Goal: Task Accomplishment & Management: Use online tool/utility

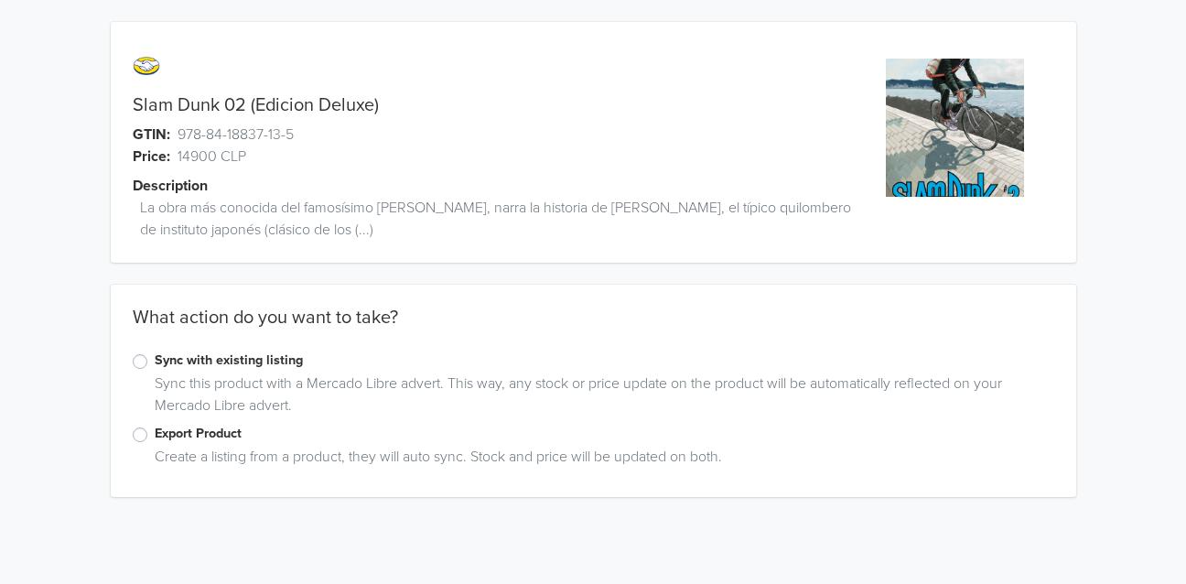
click at [155, 434] on label "Export Product" at bounding box center [604, 434] width 899 height 20
click at [0, 0] on input "Export Product" at bounding box center [0, 0] width 0 height 0
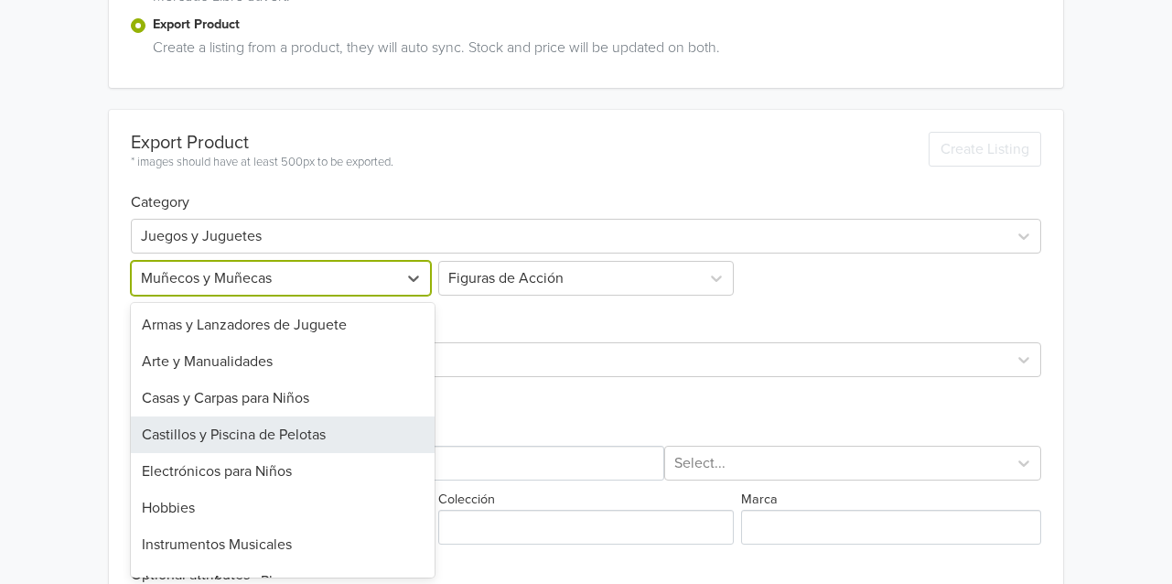
click at [241, 296] on div "25 results available. Use Up and Down to choose options, press Enter to select …" at bounding box center [283, 278] width 304 height 35
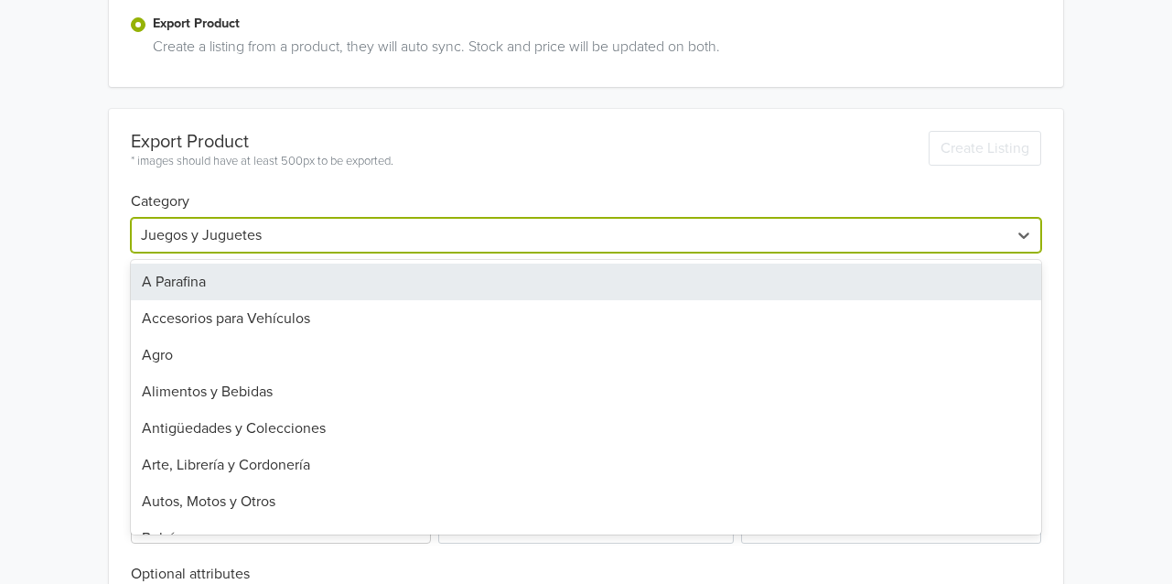
click at [253, 231] on div at bounding box center [569, 235] width 857 height 26
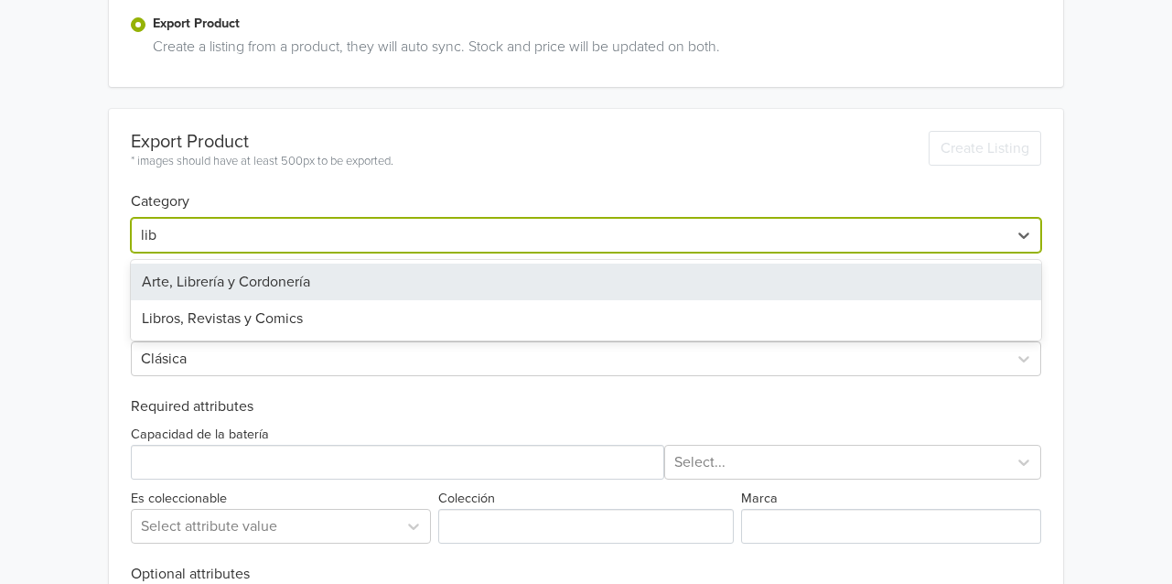
type input "libr"
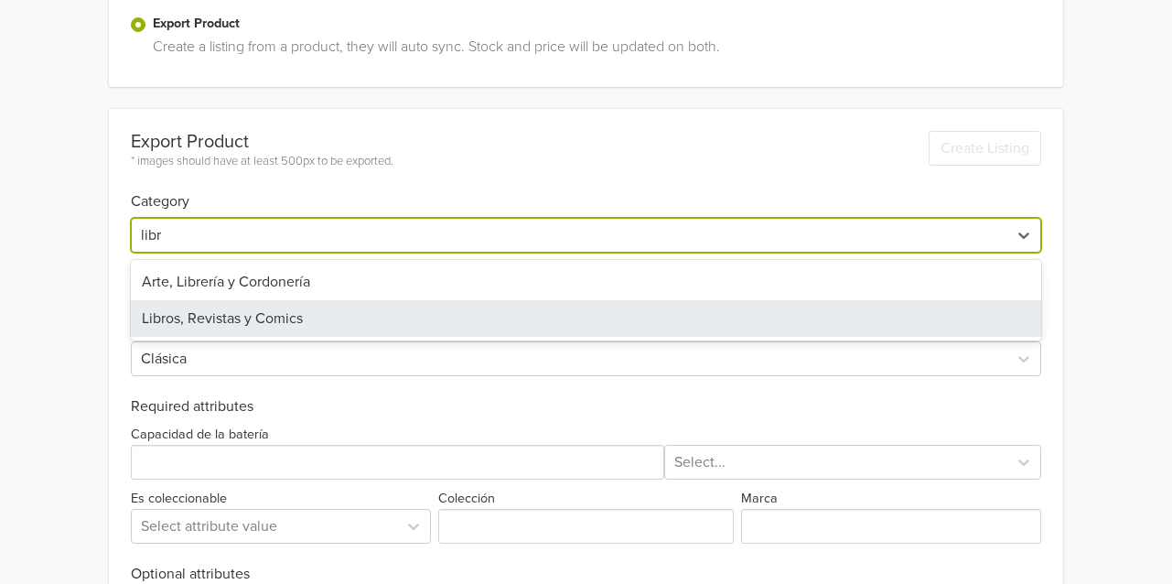
click at [242, 309] on div "Libros, Revistas y Comics" at bounding box center [586, 318] width 910 height 37
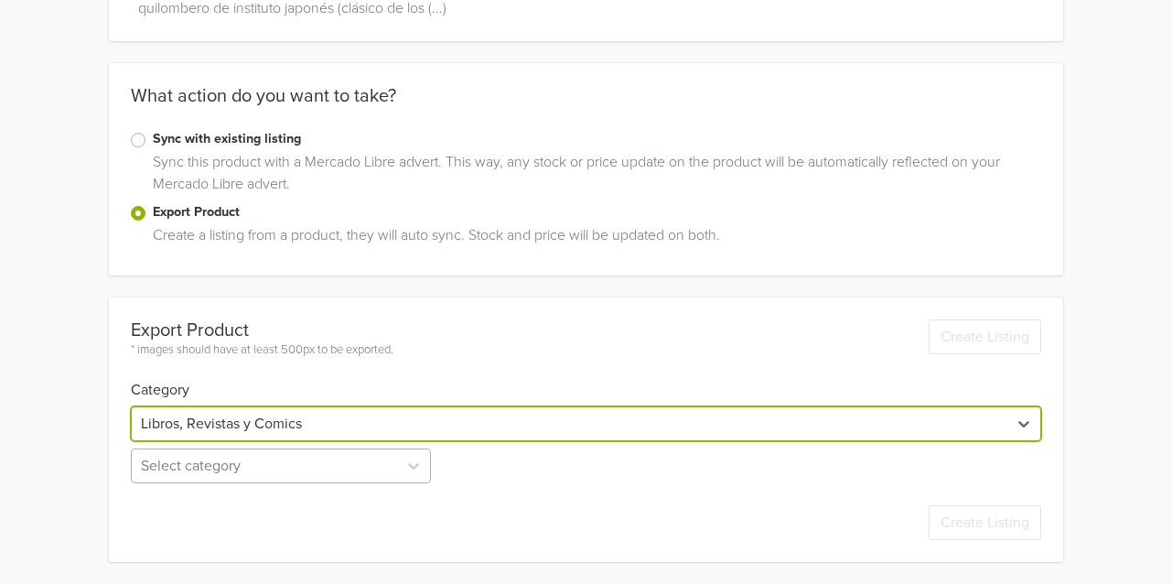
click at [231, 463] on div "Select category" at bounding box center [283, 465] width 304 height 35
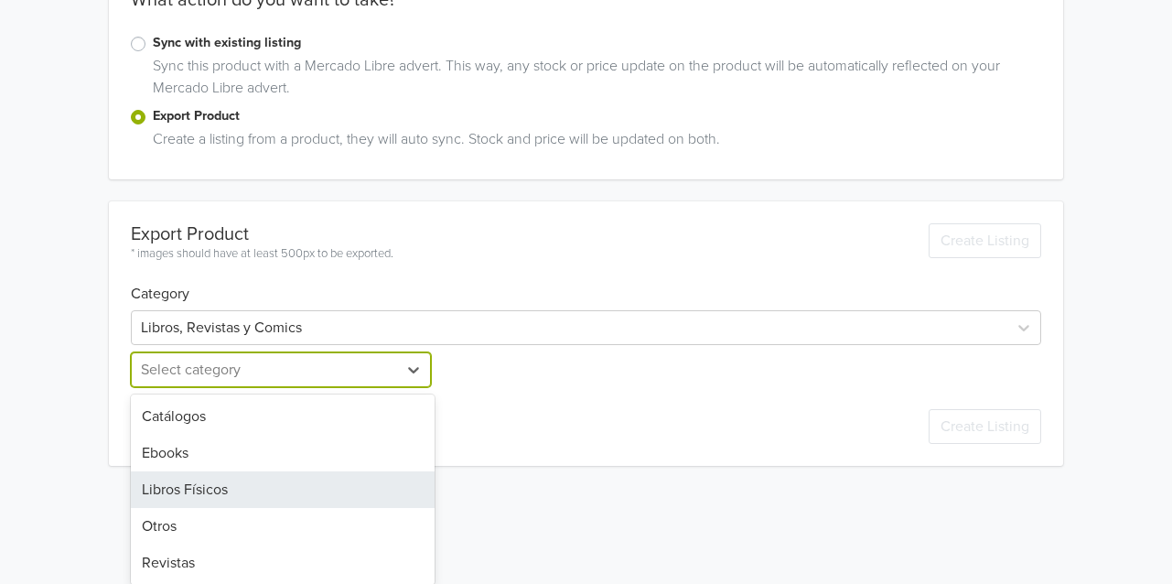
click at [206, 483] on div "Libros Físicos" at bounding box center [283, 489] width 304 height 37
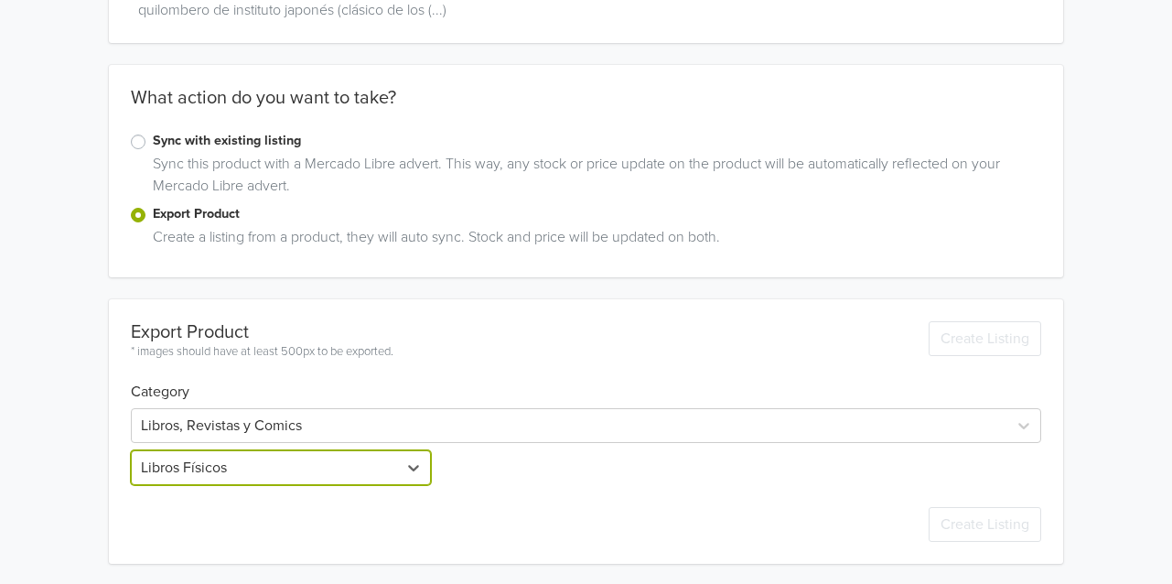
click at [79, 457] on div "Slam Dunk 02 (Edicion Deluxe) GTIN: 978-84-18837-13-5 Price: 14900 CLP Descript…" at bounding box center [586, 182] width 1144 height 805
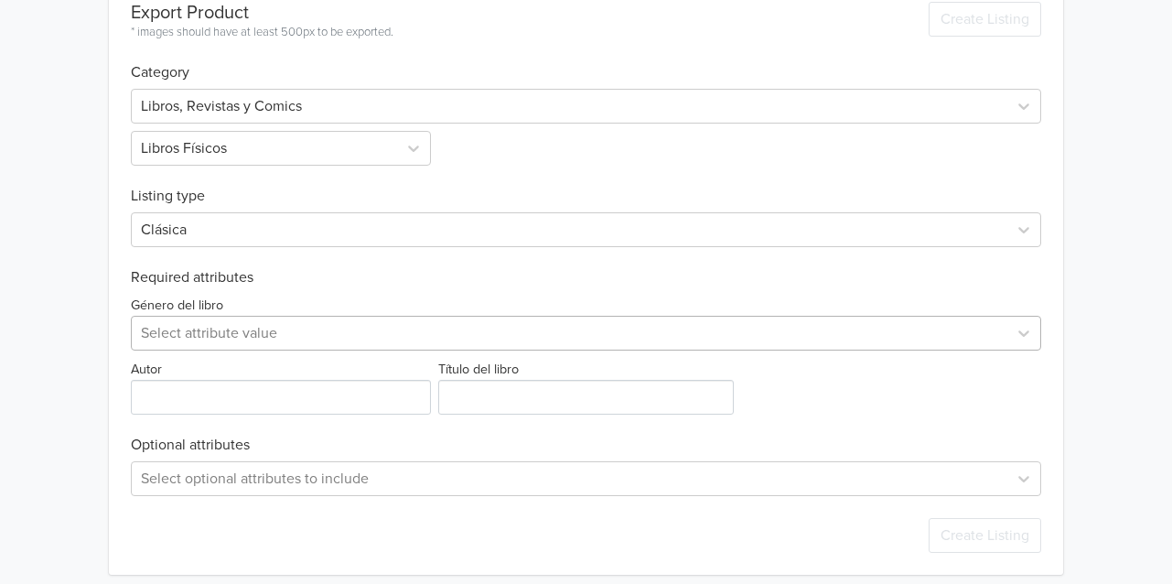
scroll to position [551, 0]
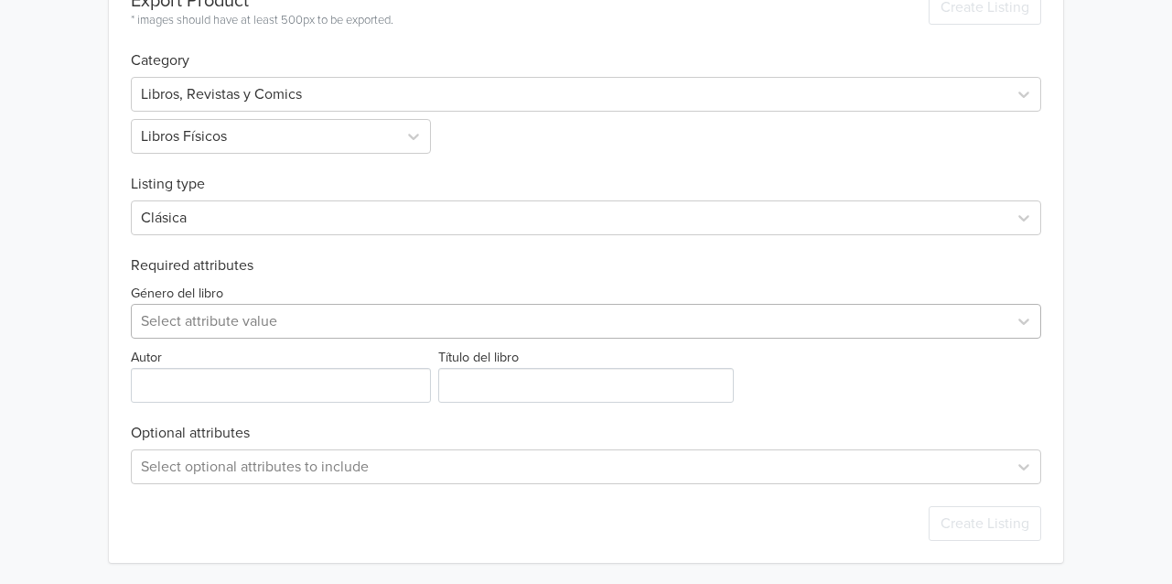
click at [204, 322] on div at bounding box center [569, 321] width 857 height 26
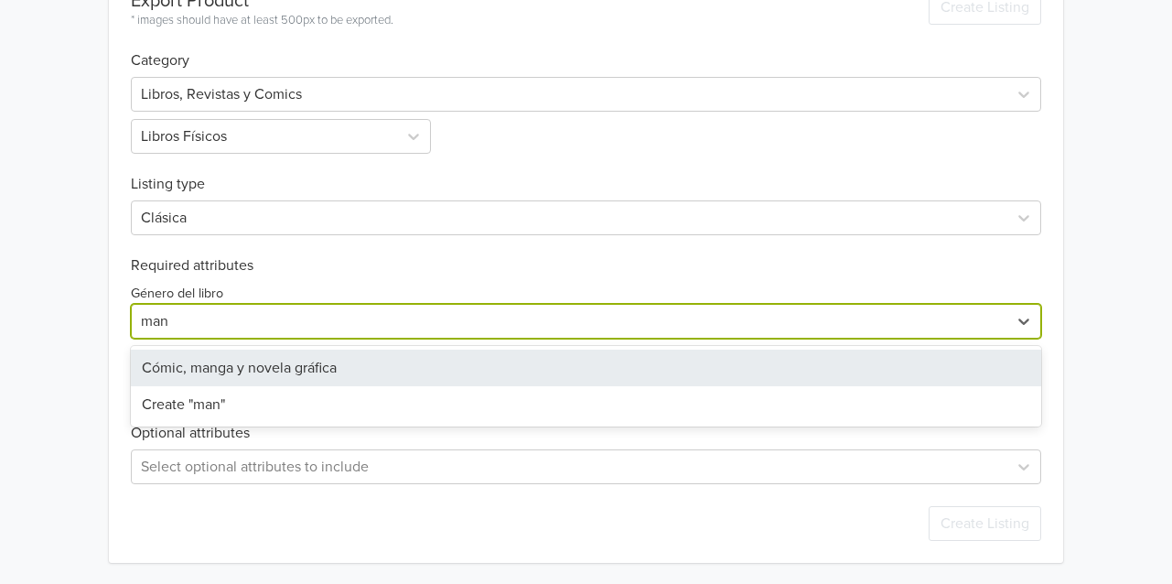
type input "mang"
click at [209, 361] on div "Cómic, manga y novela gráfica" at bounding box center [586, 367] width 910 height 37
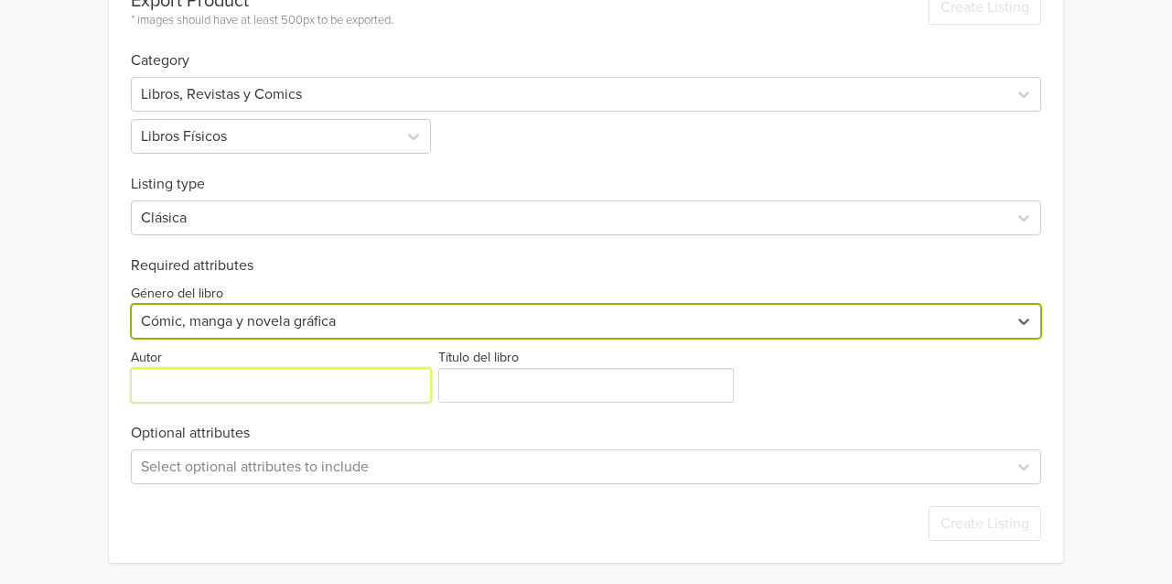
click at [182, 390] on input "Autor" at bounding box center [281, 385] width 300 height 35
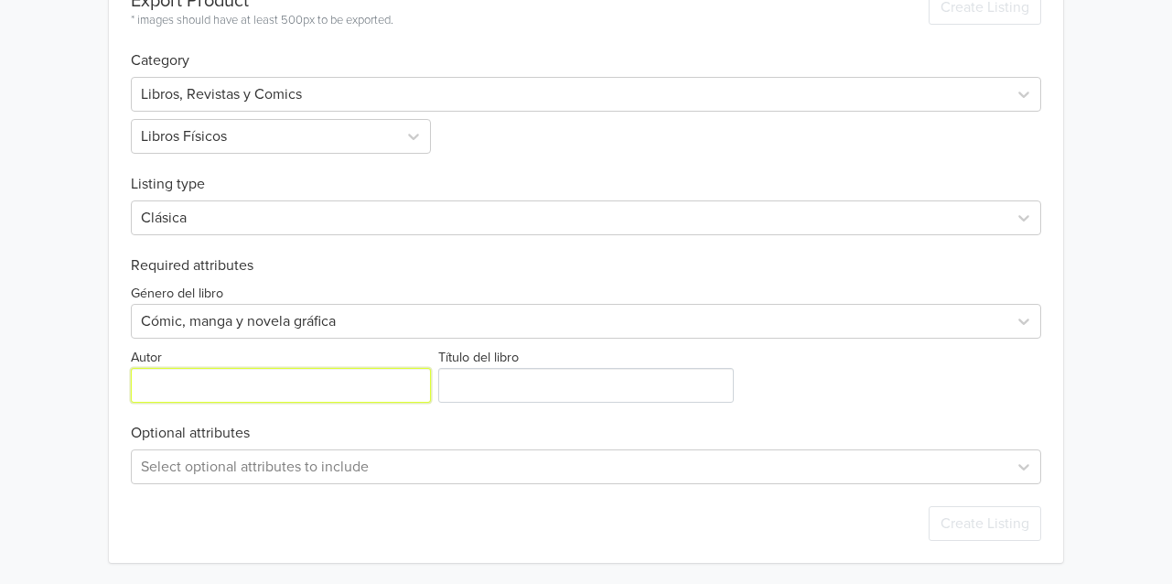
paste input "[PERSON_NAME]"
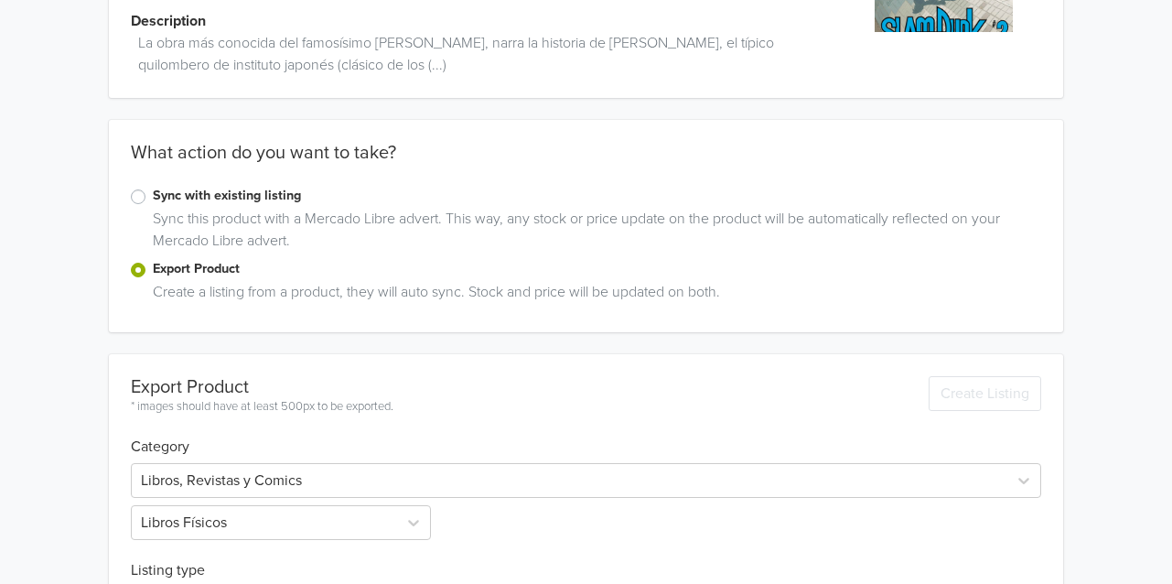
scroll to position [0, 0]
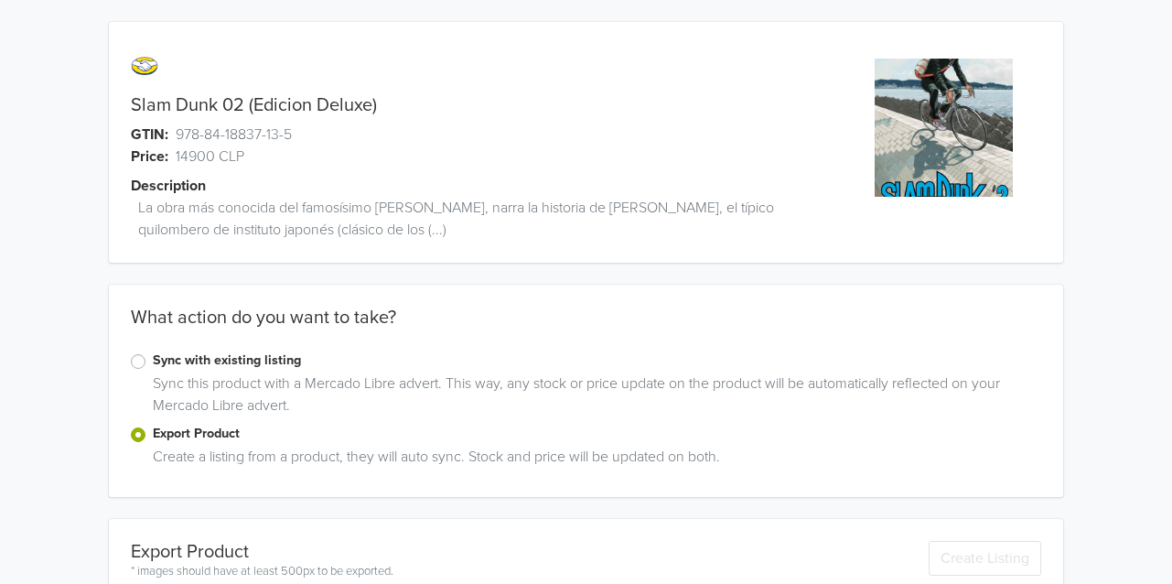
type input "[PERSON_NAME]"
drag, startPoint x: 135, startPoint y: 107, endPoint x: 398, endPoint y: 107, distance: 262.6
click at [398, 107] on div "Slam Dunk 02 (Edicion Deluxe)" at bounding box center [466, 105] width 715 height 22
copy link "Slam Dunk 02 (Edicion Deluxe)"
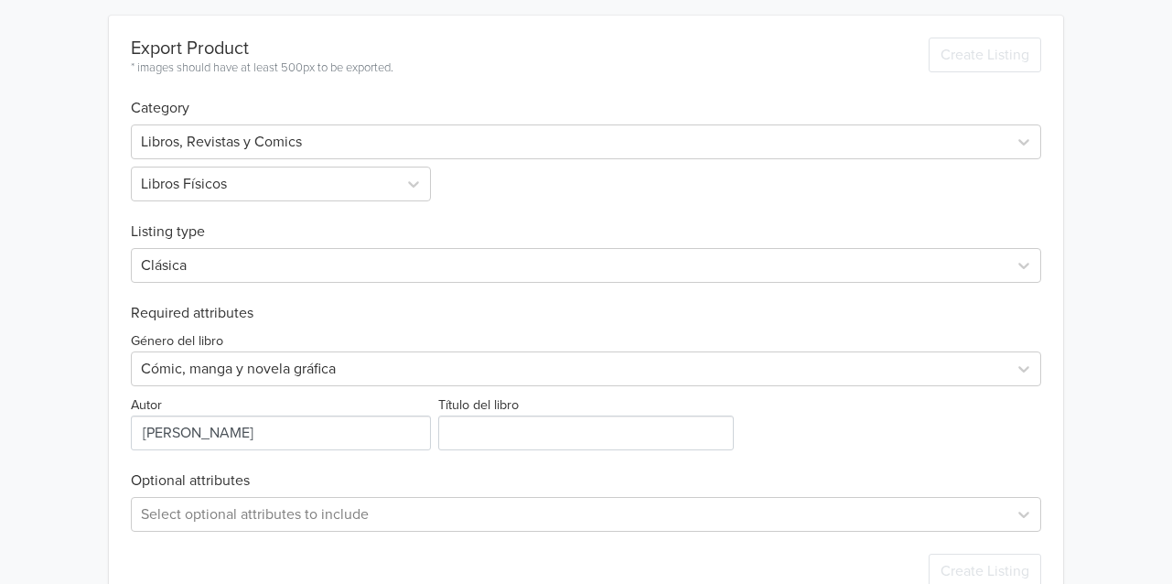
scroll to position [551, 0]
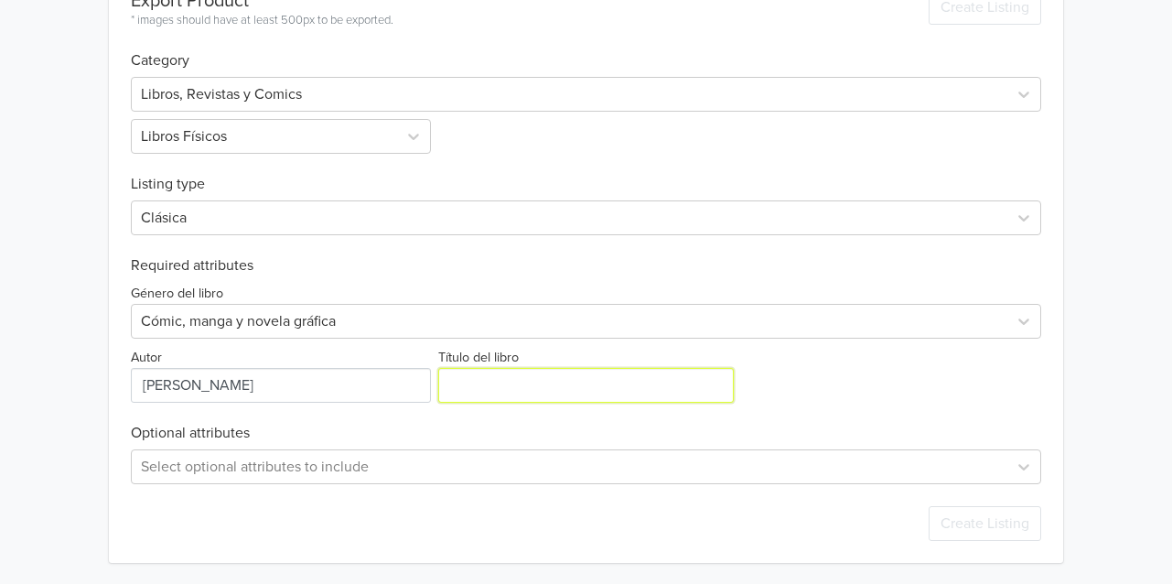
click at [516, 391] on input "Título del libro" at bounding box center [586, 385] width 296 height 35
paste input "Slam Dunk 02 (Edicion Deluxe)"
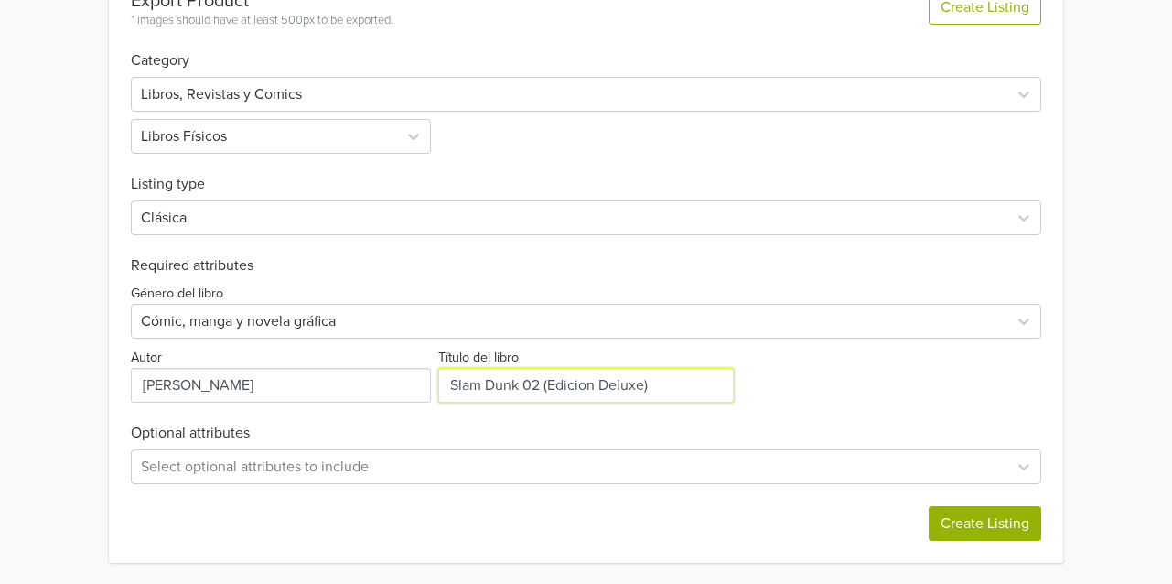
type input "Slam Dunk 02 (Edicion Deluxe)"
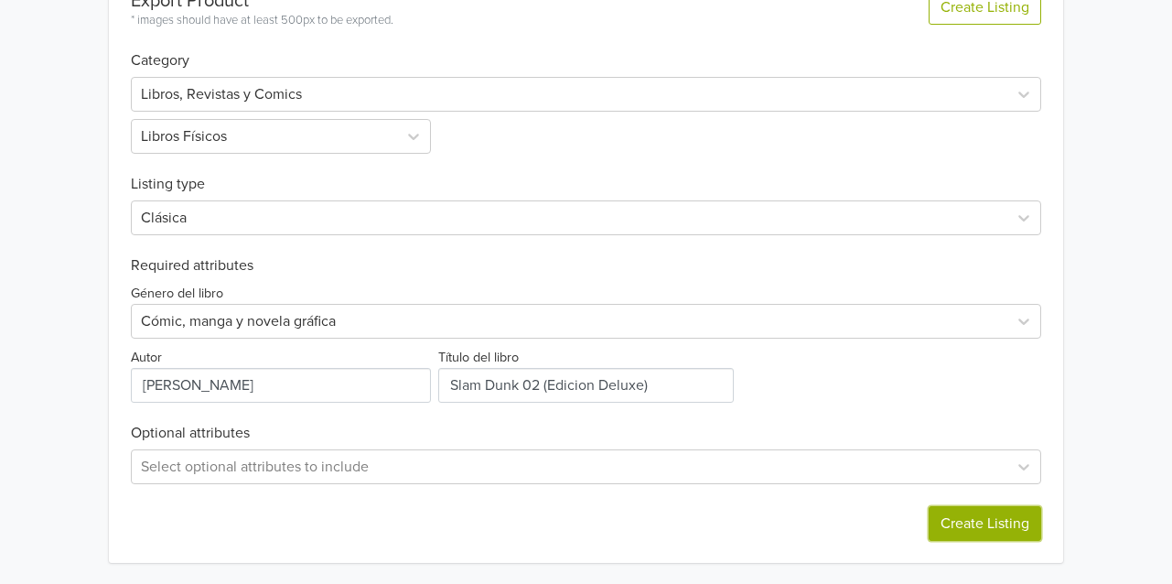
click at [984, 521] on button "Create Listing" at bounding box center [985, 523] width 113 height 35
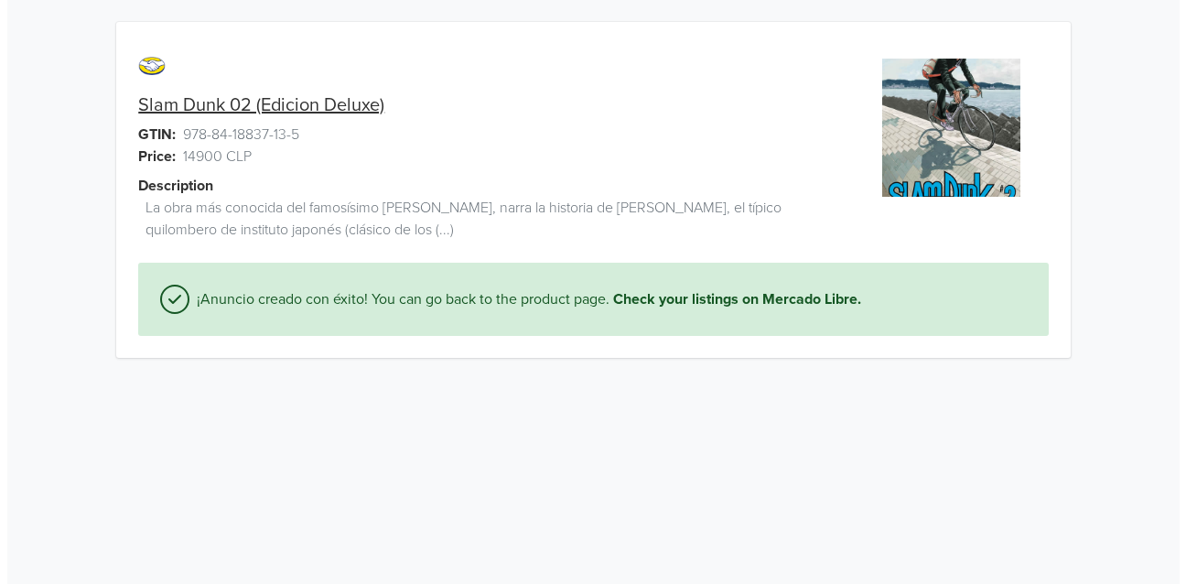
scroll to position [0, 0]
